Goal: Task Accomplishment & Management: Use online tool/utility

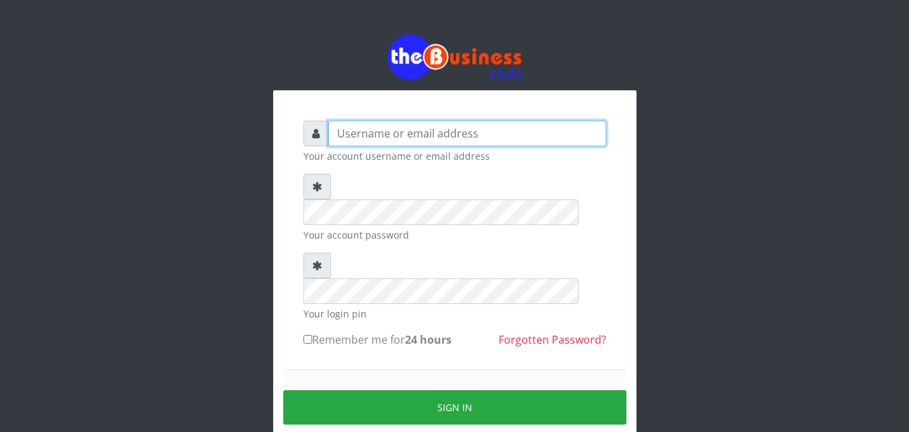
type input "kenachuks"
click at [405, 131] on input "kenachuks" at bounding box center [468, 134] width 278 height 26
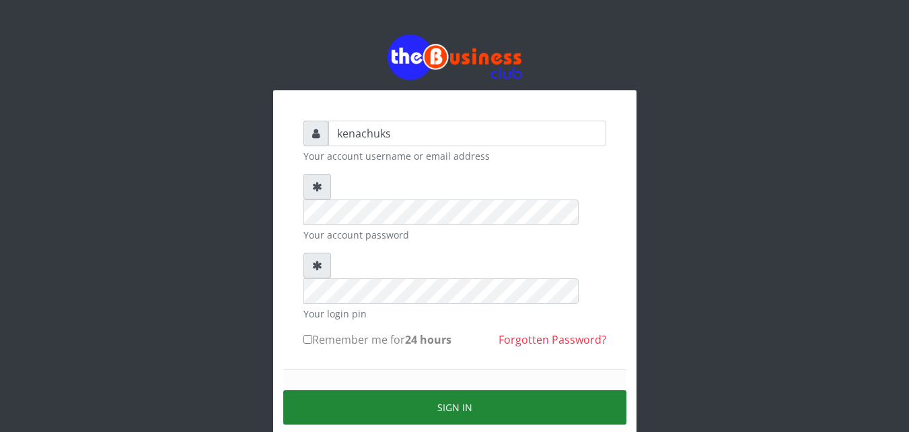
click at [440, 390] on button "Sign in" at bounding box center [454, 407] width 343 height 34
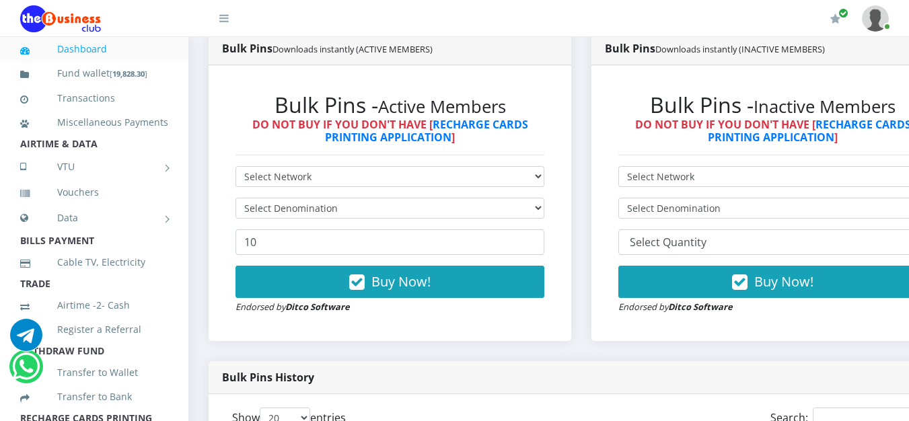
scroll to position [736, 0]
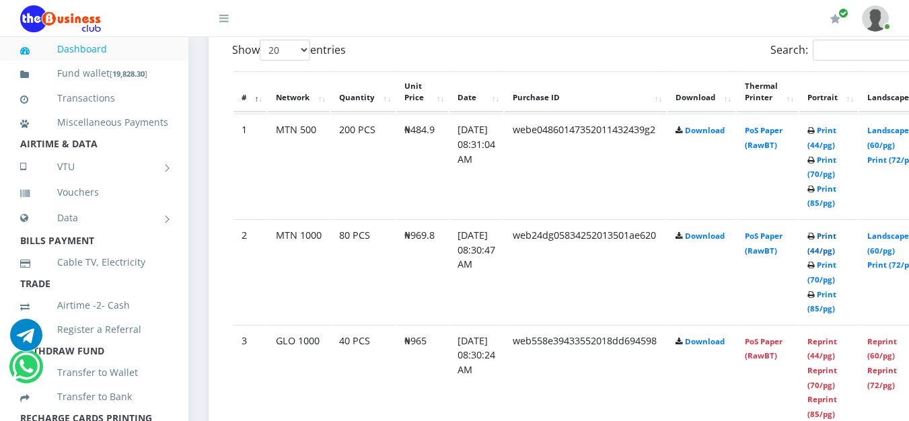
click at [837, 236] on link "Print (44/pg)" at bounding box center [822, 243] width 29 height 25
click at [837, 132] on link "Print (44/pg)" at bounding box center [822, 137] width 29 height 25
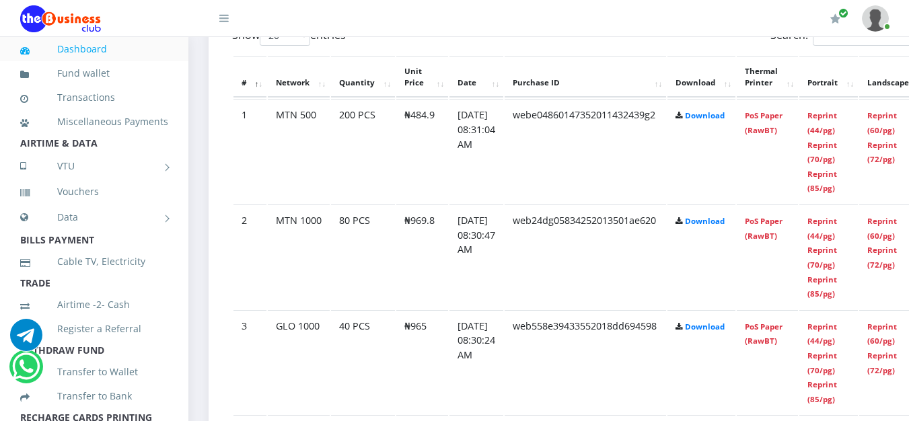
scroll to position [722, 0]
